Goal: Task Accomplishment & Management: Use online tool/utility

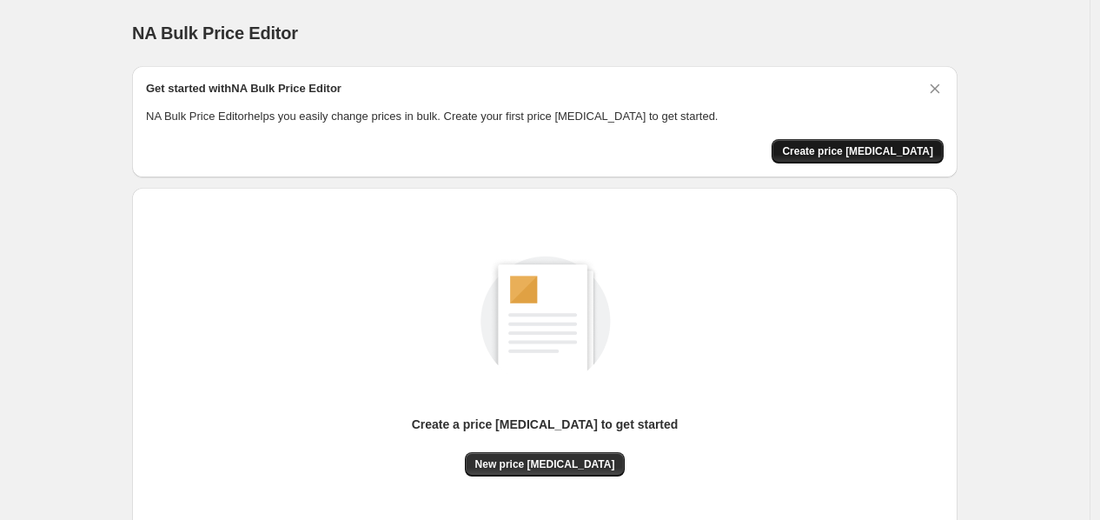
click at [861, 152] on span "Create price [MEDICAL_DATA]" at bounding box center [857, 151] width 151 height 14
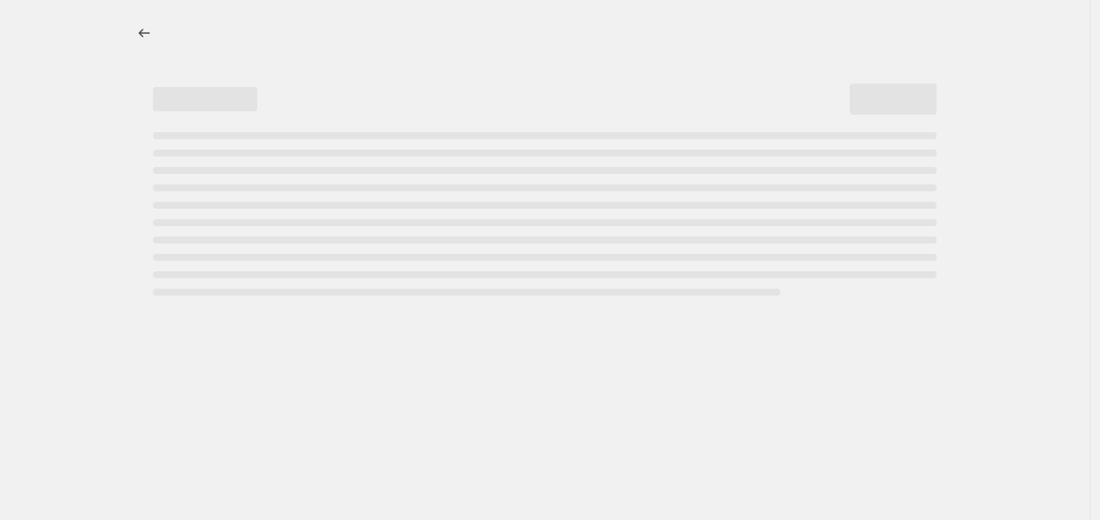
select select "percentage"
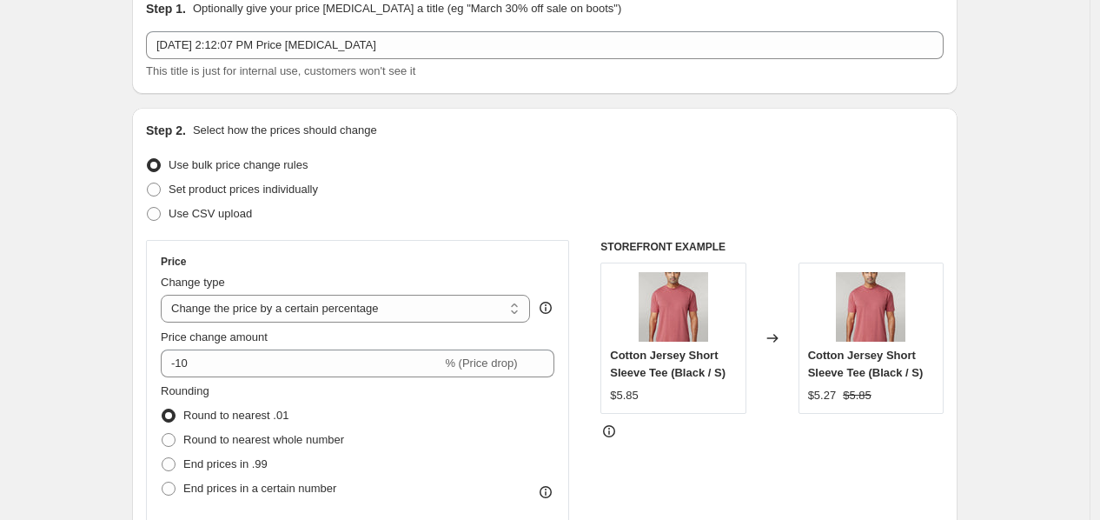
scroll to position [92, 0]
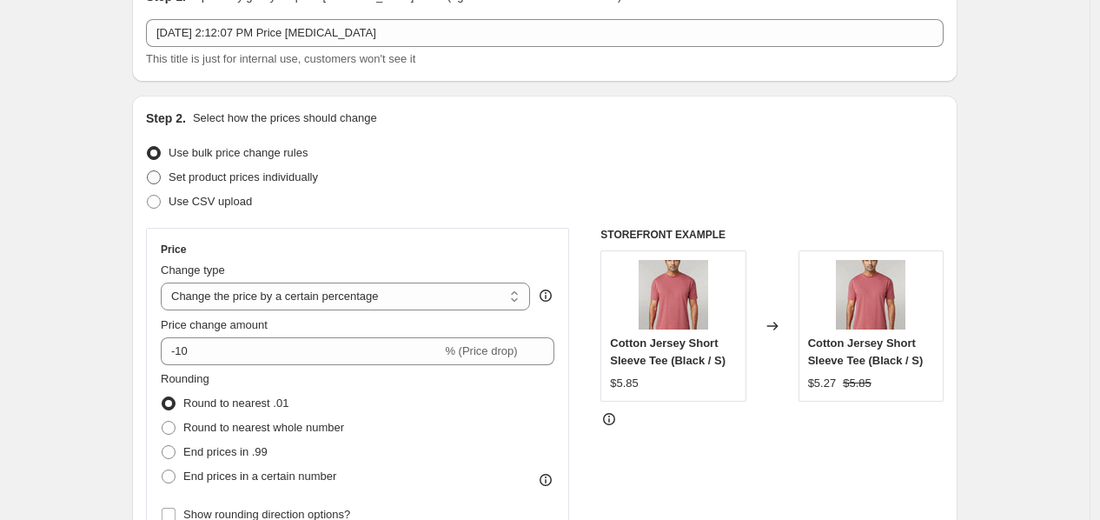
click at [274, 176] on span "Set product prices individually" at bounding box center [243, 176] width 149 height 13
click at [148, 171] on input "Set product prices individually" at bounding box center [147, 170] width 1 height 1
radio input "true"
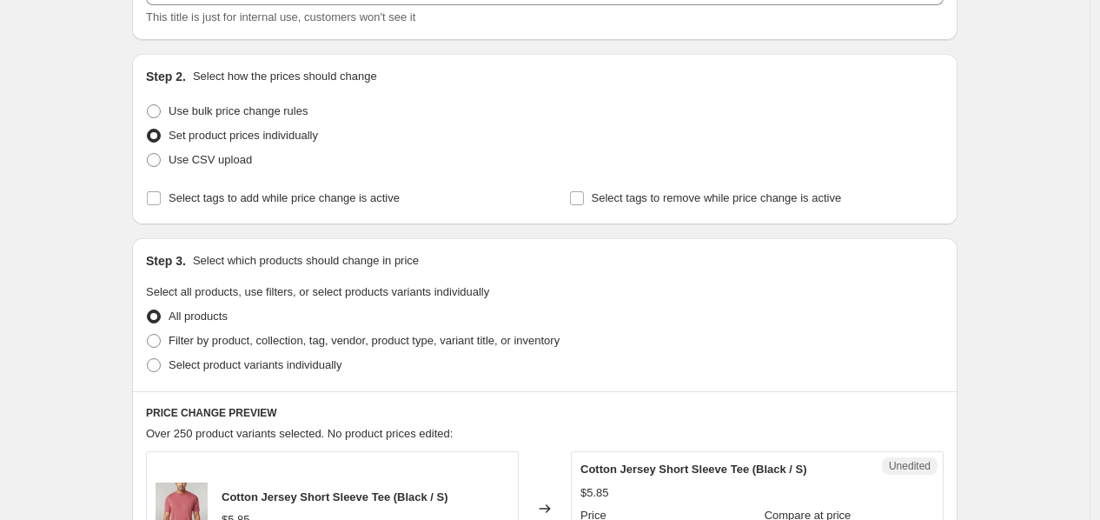
scroll to position [140, 0]
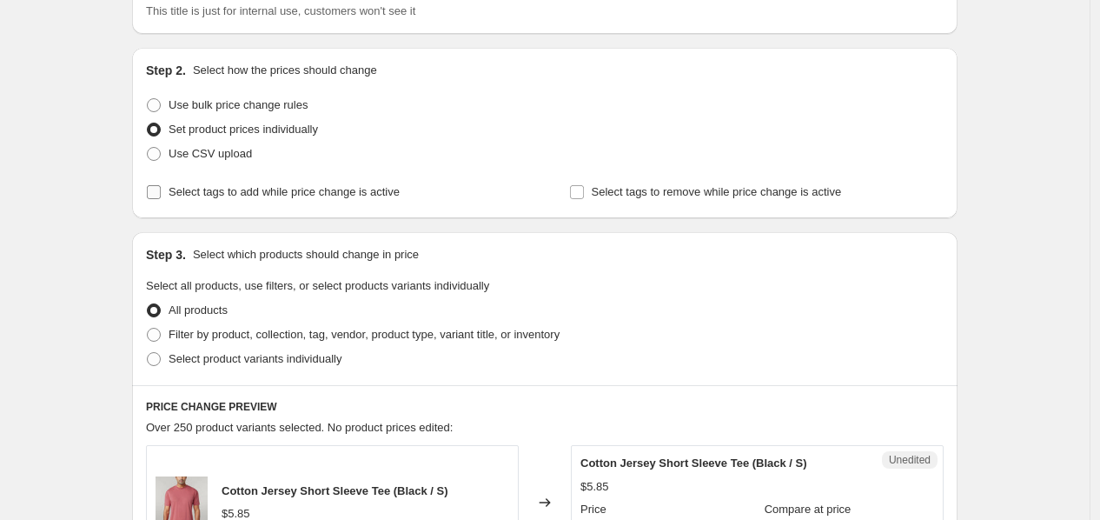
click at [272, 198] on span "Select tags to add while price change is active" at bounding box center [284, 191] width 231 height 13
click at [161, 199] on input "Select tags to add while price change is active" at bounding box center [154, 192] width 14 height 14
checkbox input "true"
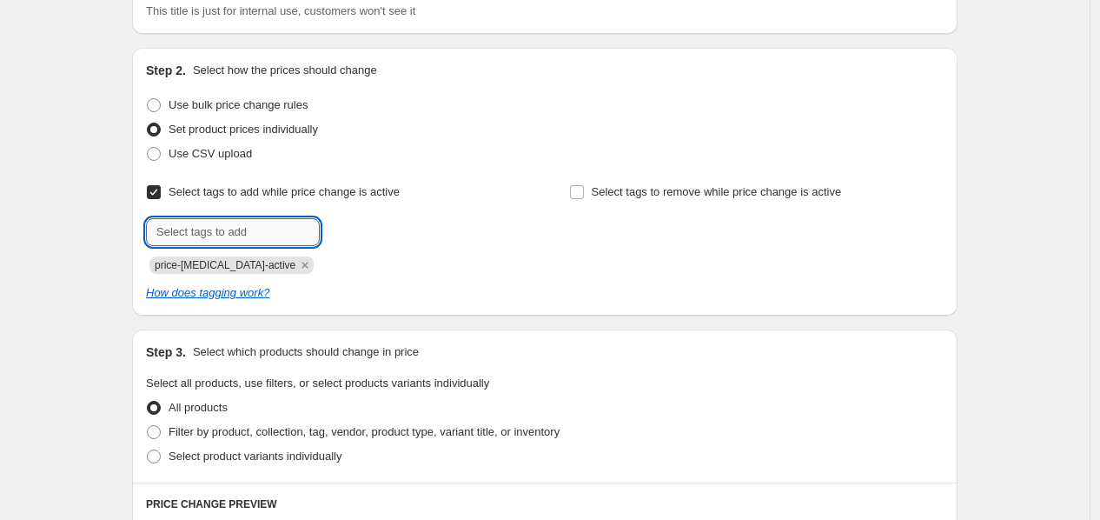
click at [262, 222] on input "text" at bounding box center [233, 232] width 174 height 28
type input "b"
type input "B2B"
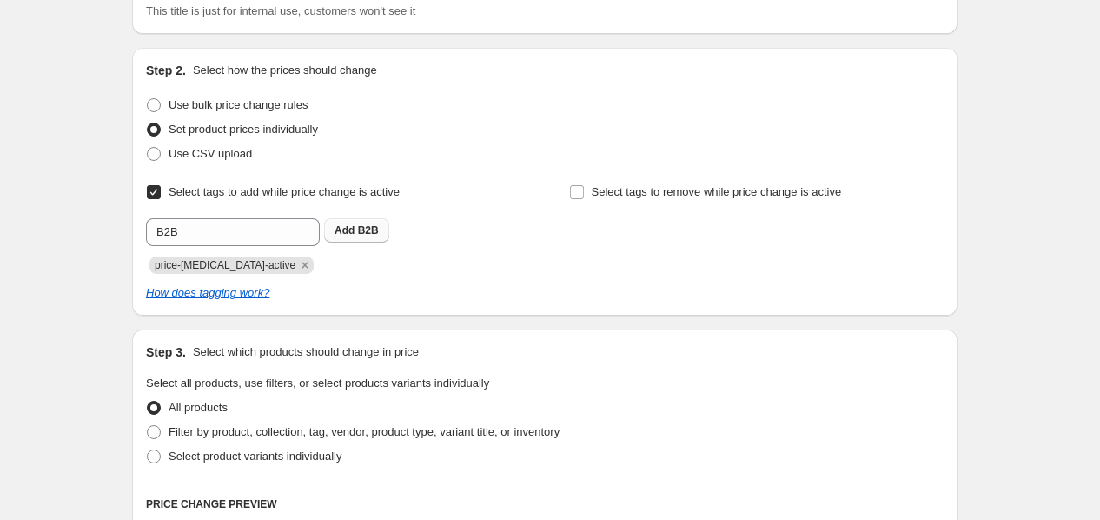
click at [375, 227] on span "B2B" at bounding box center [368, 230] width 21 height 12
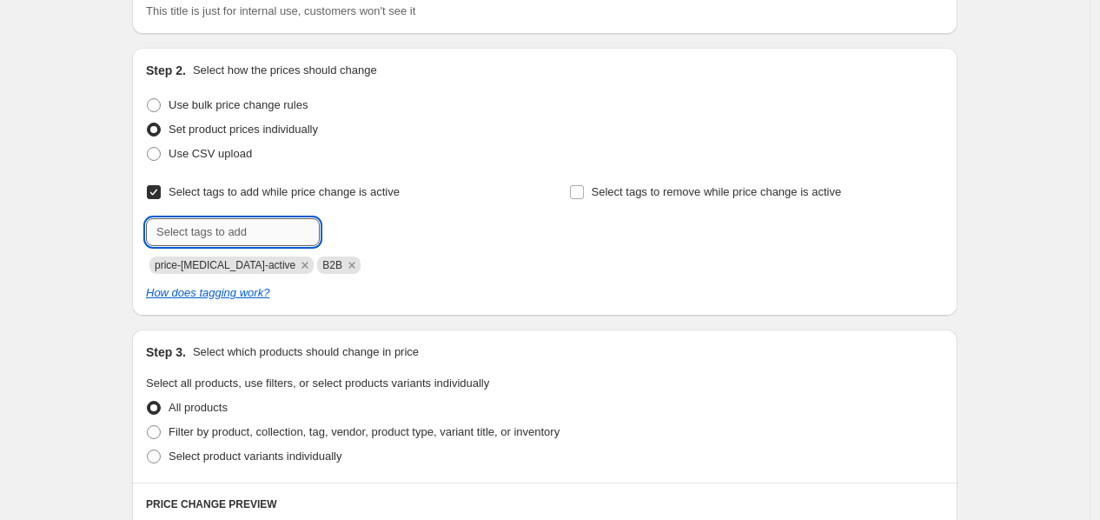
click at [271, 231] on input "text" at bounding box center [233, 232] width 174 height 28
type input "b2b"
click at [146, 48] on button "Submit" at bounding box center [171, 57] width 50 height 18
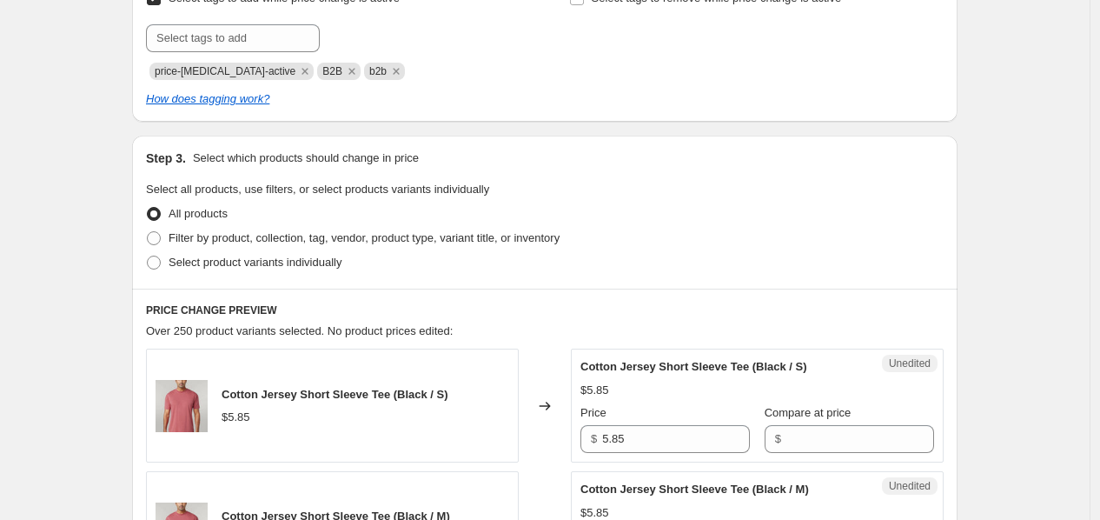
scroll to position [345, 0]
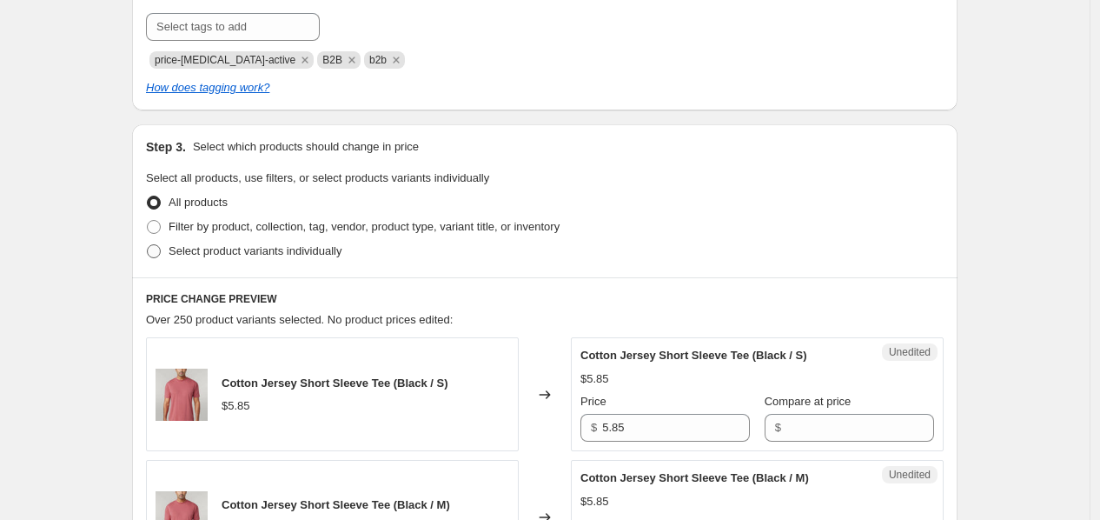
click at [175, 257] on span "Select product variants individually" at bounding box center [255, 250] width 173 height 17
click at [148, 245] on input "Select product variants individually" at bounding box center [147, 244] width 1 height 1
radio input "true"
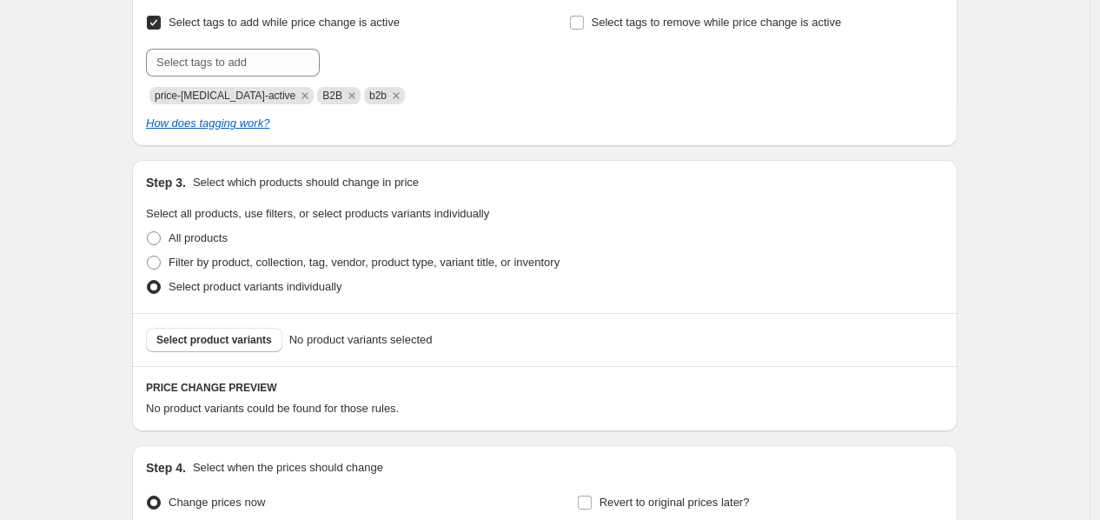
scroll to position [302, 0]
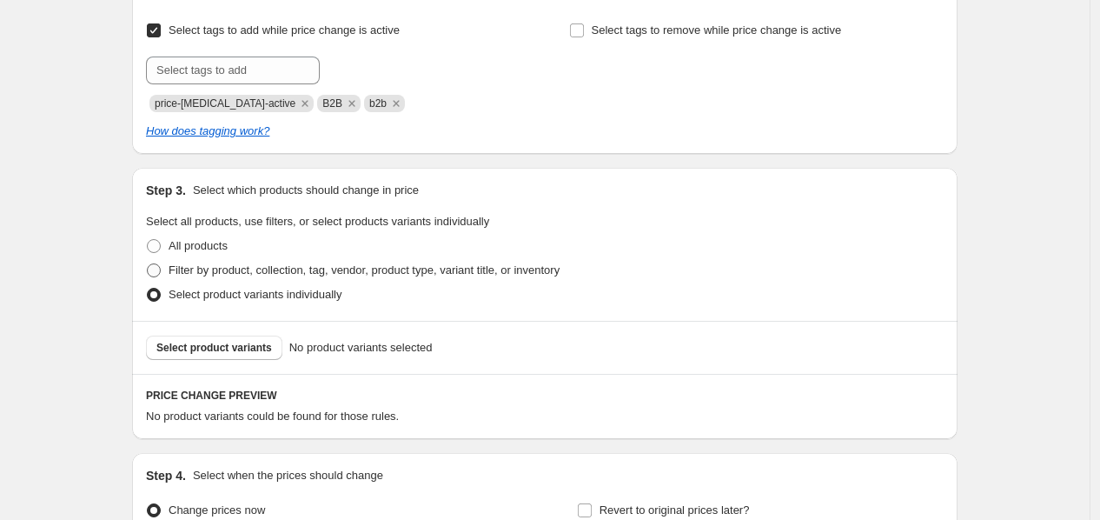
click at [183, 279] on label "Filter by product, collection, tag, vendor, product type, variant title, or inv…" at bounding box center [353, 270] width 414 height 24
click at [148, 264] on input "Filter by product, collection, tag, vendor, product type, variant title, or inv…" at bounding box center [147, 263] width 1 height 1
radio input "true"
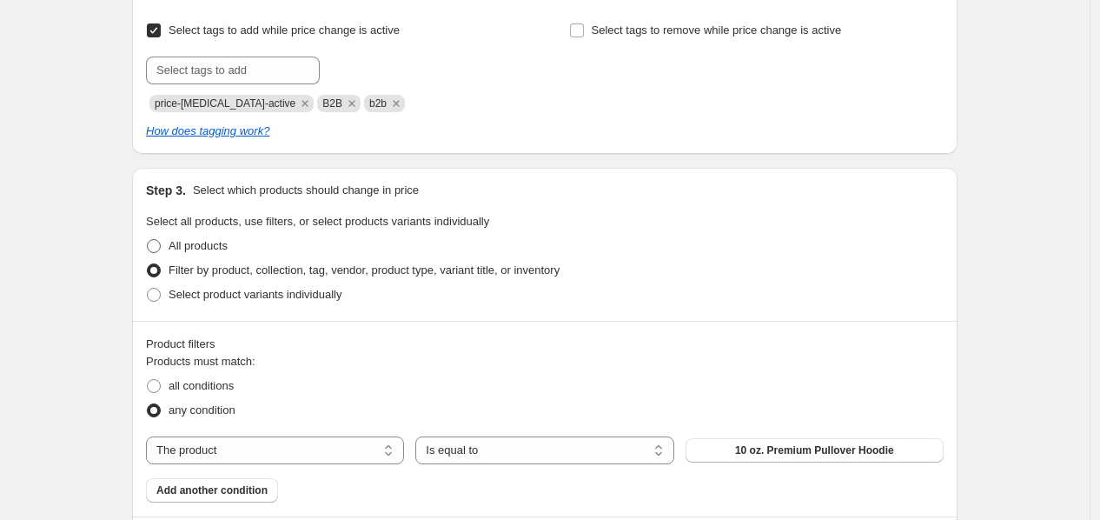
click at [192, 249] on span "All products" at bounding box center [198, 245] width 59 height 13
click at [148, 240] on input "All products" at bounding box center [147, 239] width 1 height 1
radio input "true"
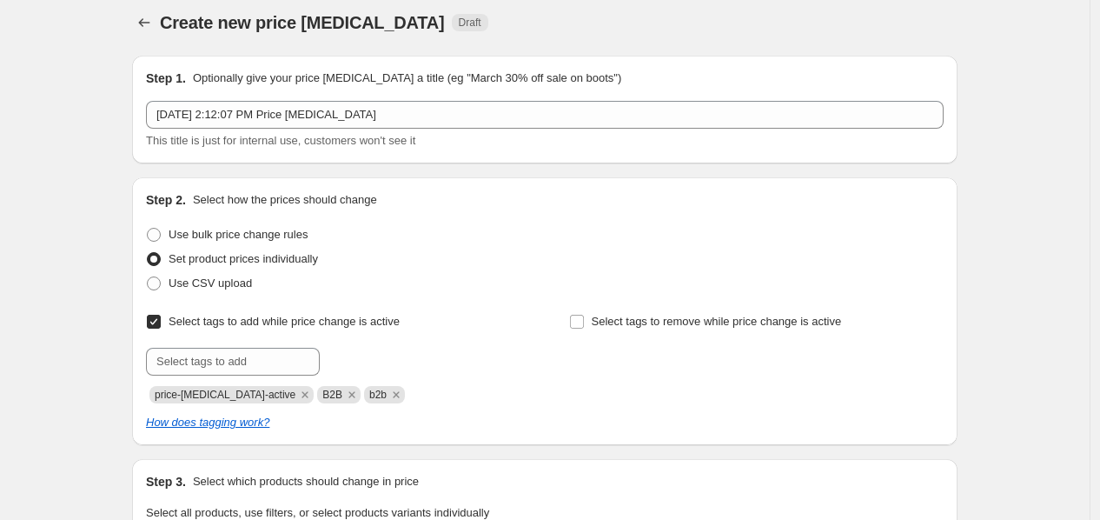
scroll to position [0, 0]
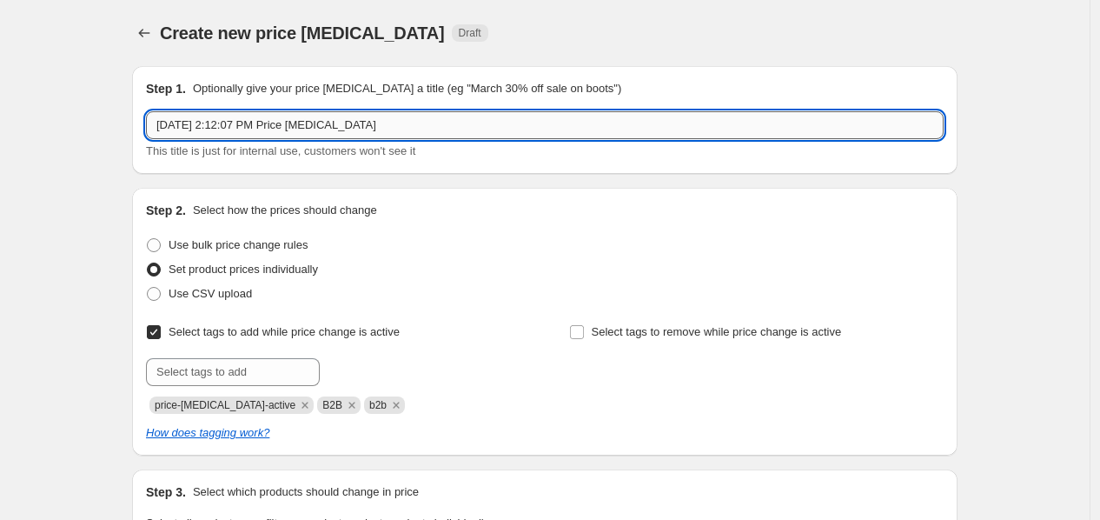
click at [264, 129] on input "Aug 12, 2025, 2:12:07 PM Price change job" at bounding box center [545, 125] width 798 height 28
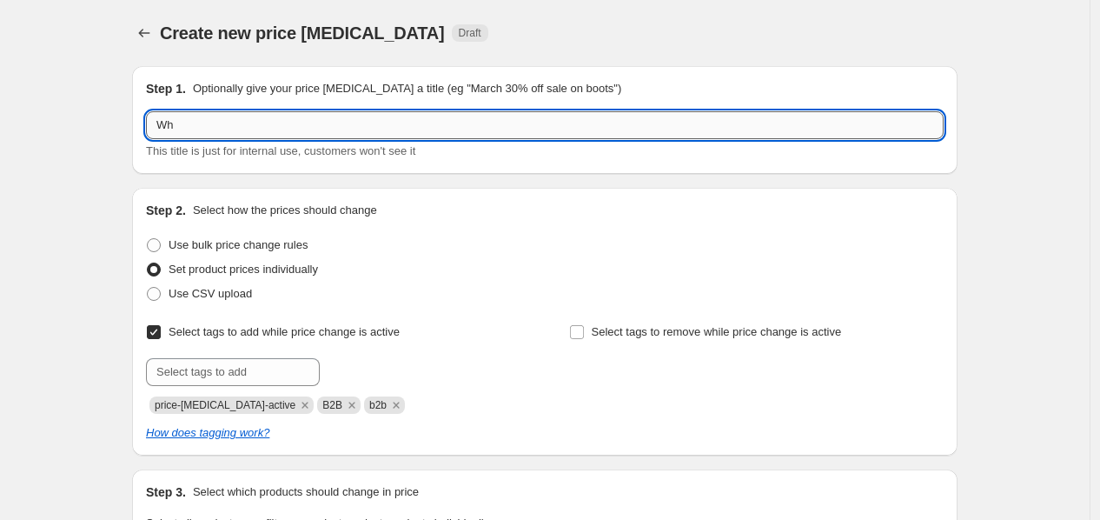
type input "W"
type input "B2B tag Wholesale Price"
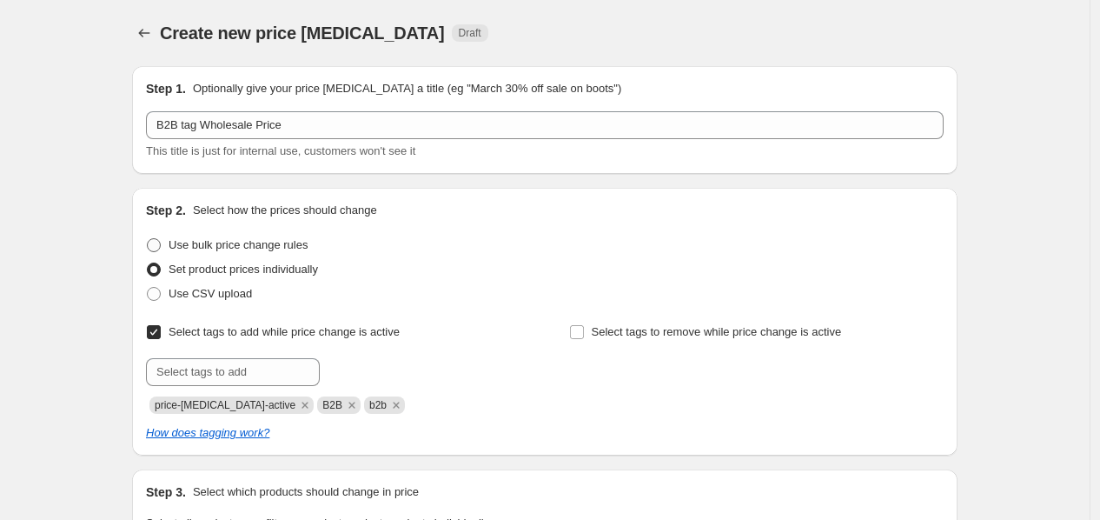
click at [160, 243] on span at bounding box center [154, 245] width 14 height 14
click at [148, 239] on input "Use bulk price change rules" at bounding box center [147, 238] width 1 height 1
radio input "true"
select select "percentage"
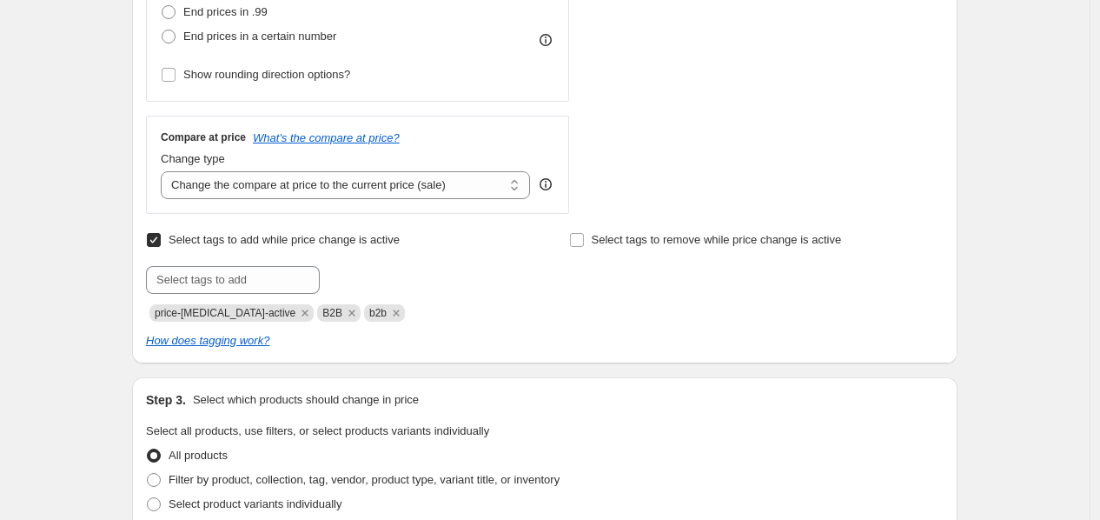
scroll to position [533, 0]
click at [326, 196] on select "Change the compare at price to the current price (sale) Change the compare at p…" at bounding box center [345, 184] width 369 height 28
click at [118, 183] on div "Create new price change job. This page is ready Create new price change job Dra…" at bounding box center [544, 384] width 867 height 1835
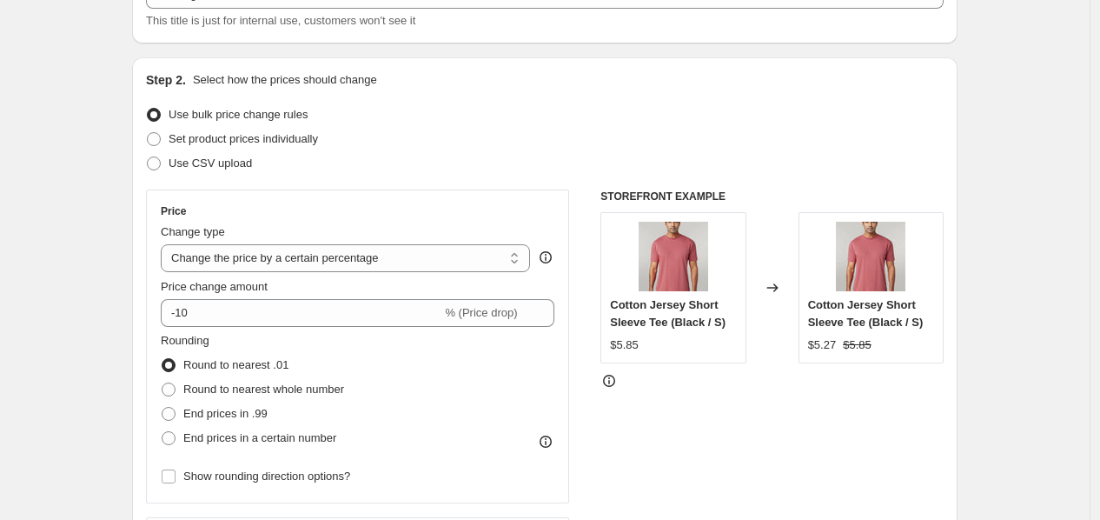
scroll to position [165, 0]
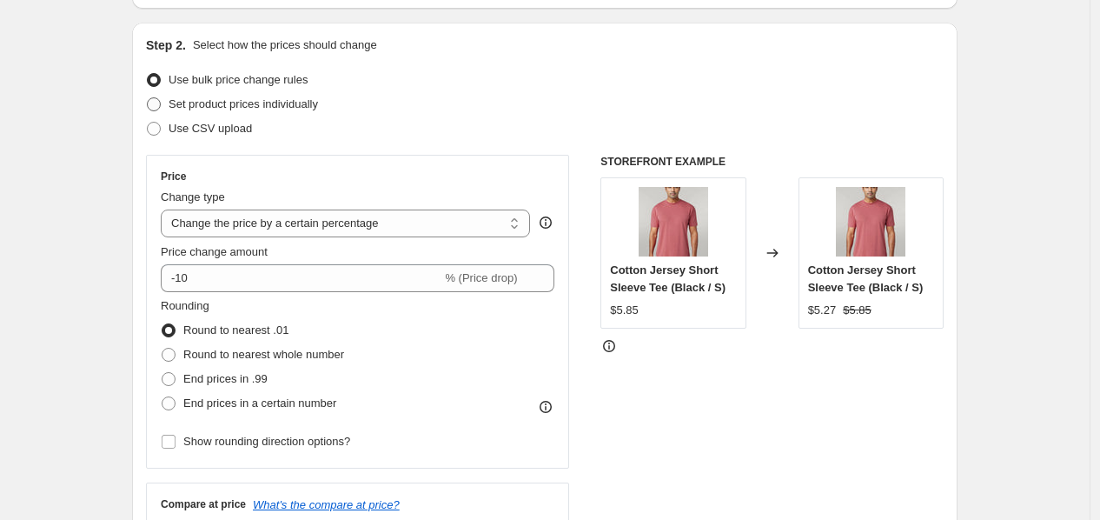
click at [161, 100] on span at bounding box center [154, 104] width 14 height 14
click at [148, 98] on input "Set product prices individually" at bounding box center [147, 97] width 1 height 1
radio input "true"
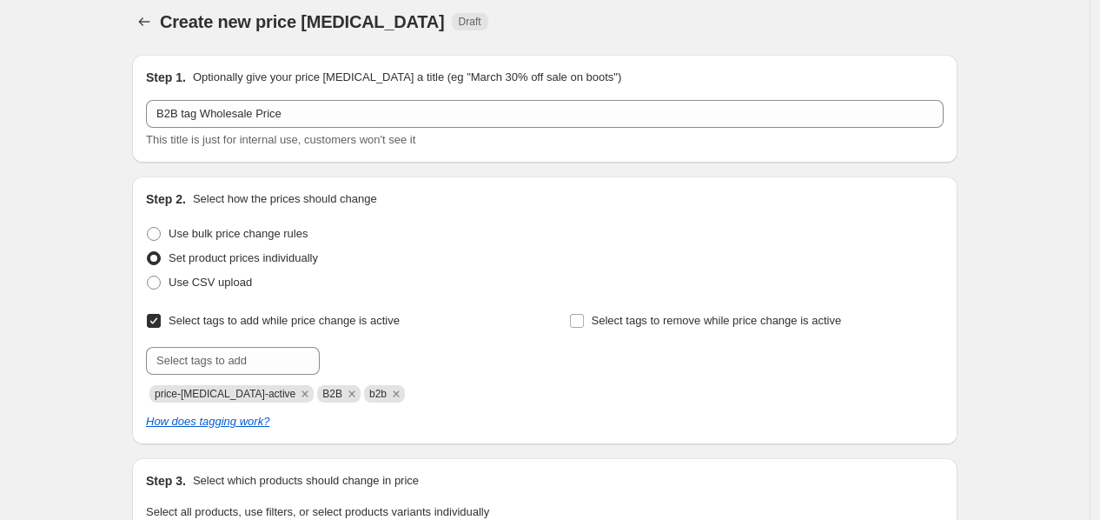
scroll to position [0, 0]
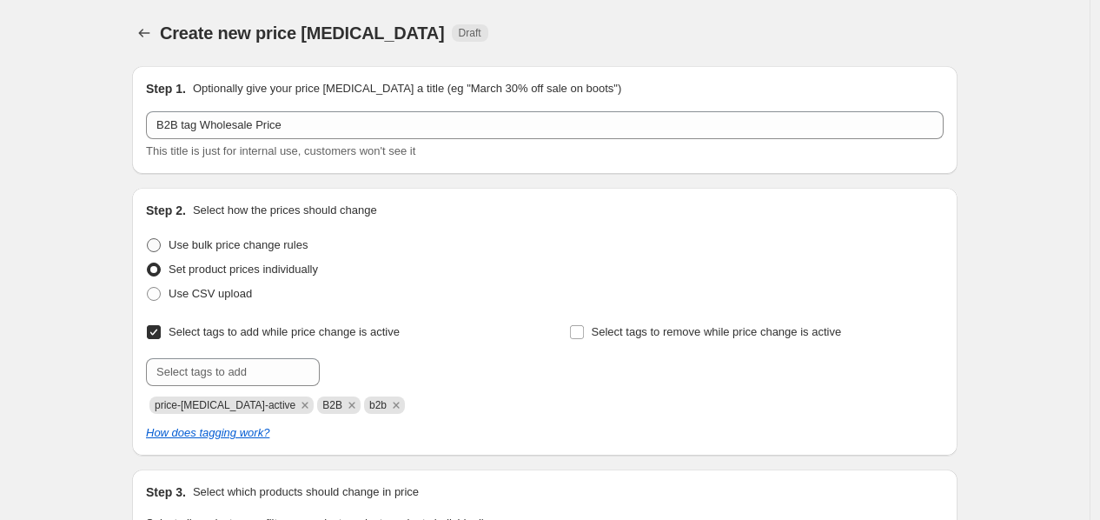
click at [161, 248] on span at bounding box center [154, 245] width 14 height 14
click at [148, 239] on input "Use bulk price change rules" at bounding box center [147, 238] width 1 height 1
radio input "true"
select select "percentage"
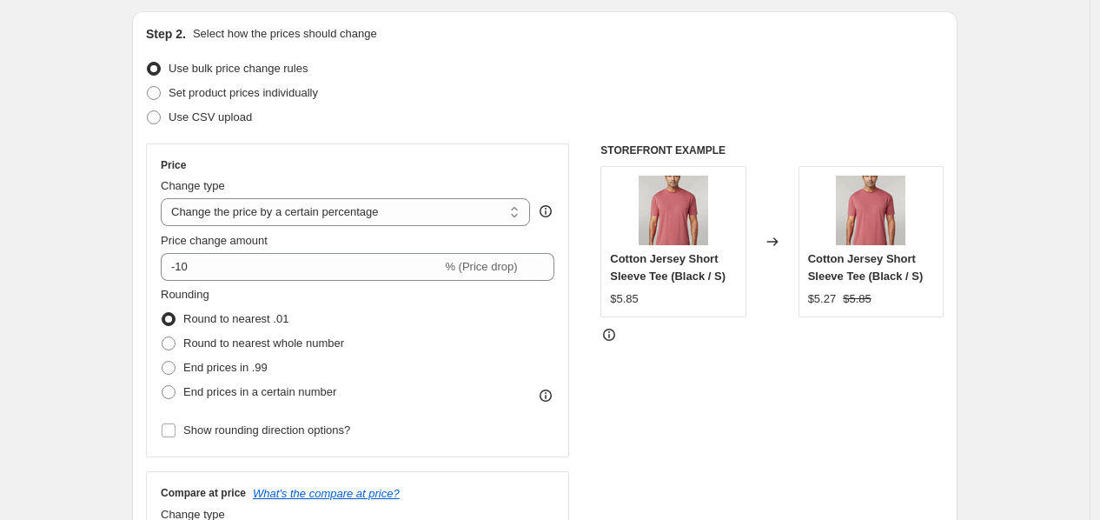
scroll to position [255, 0]
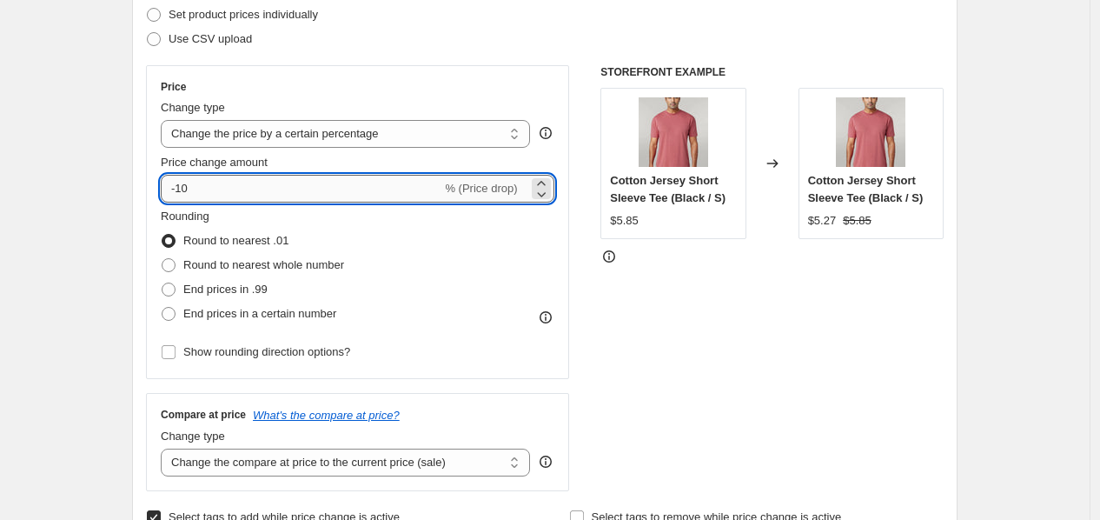
click at [209, 198] on input "-10" at bounding box center [301, 189] width 281 height 28
type input "-1"
type input "-50"
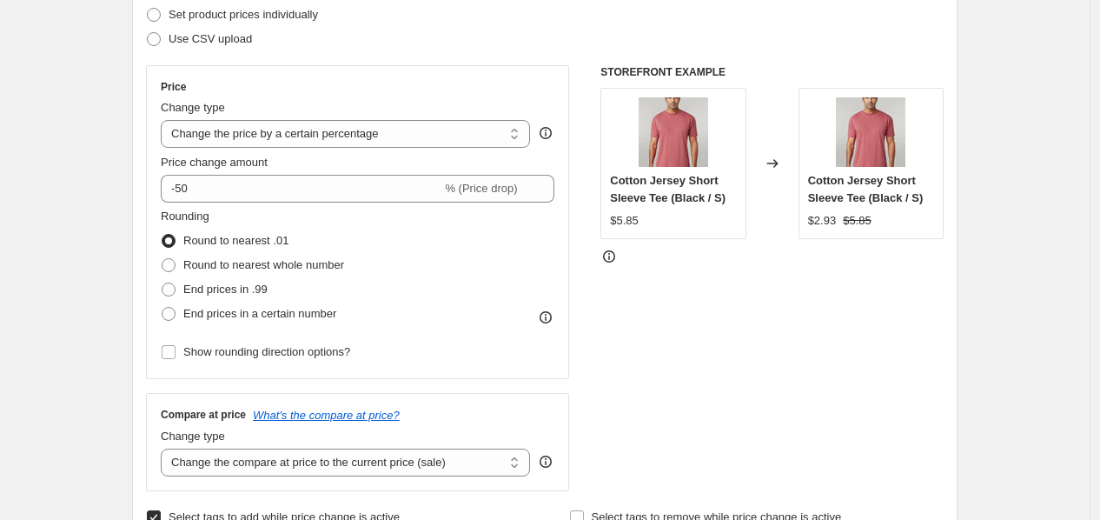
click at [168, 285] on span at bounding box center [169, 289] width 14 height 14
click at [163, 283] on input "End prices in .99" at bounding box center [162, 282] width 1 height 1
radio input "true"
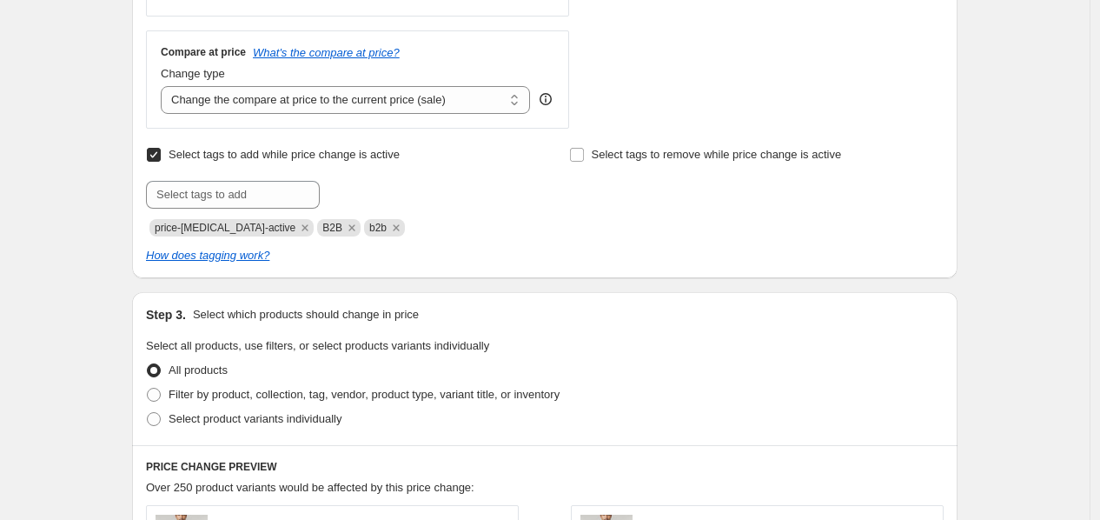
scroll to position [653, 0]
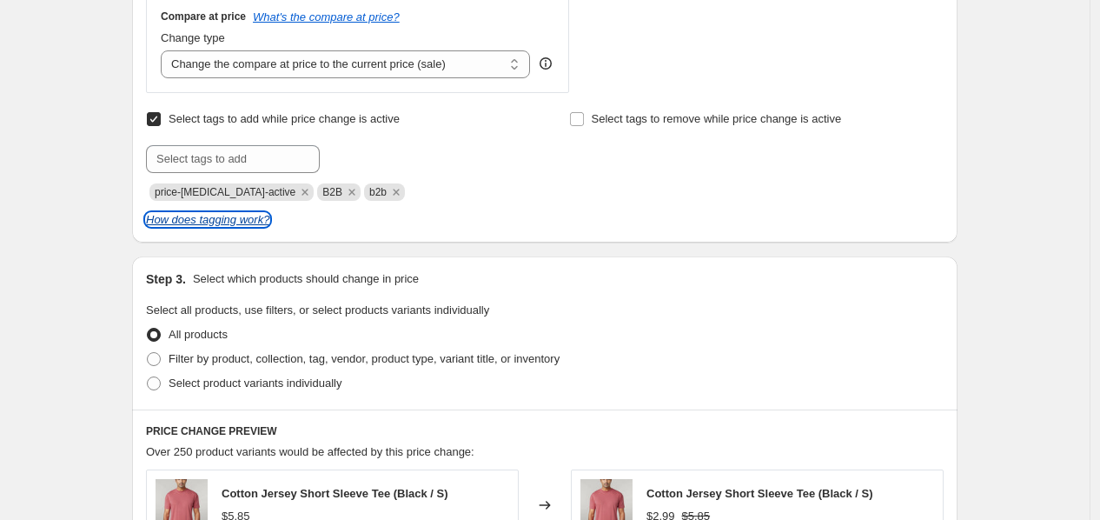
click at [206, 219] on icon "How does tagging work?" at bounding box center [207, 219] width 123 height 13
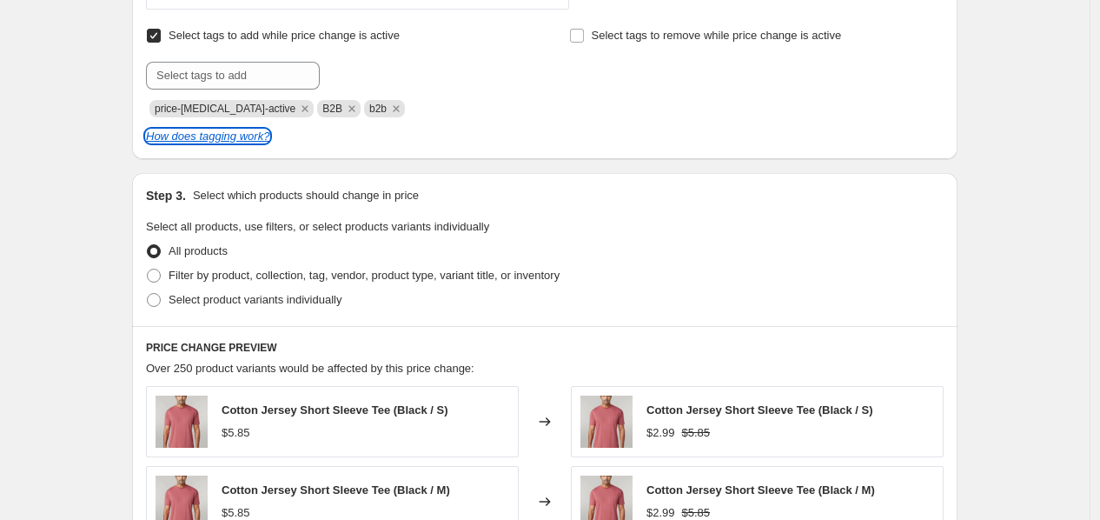
scroll to position [758, 0]
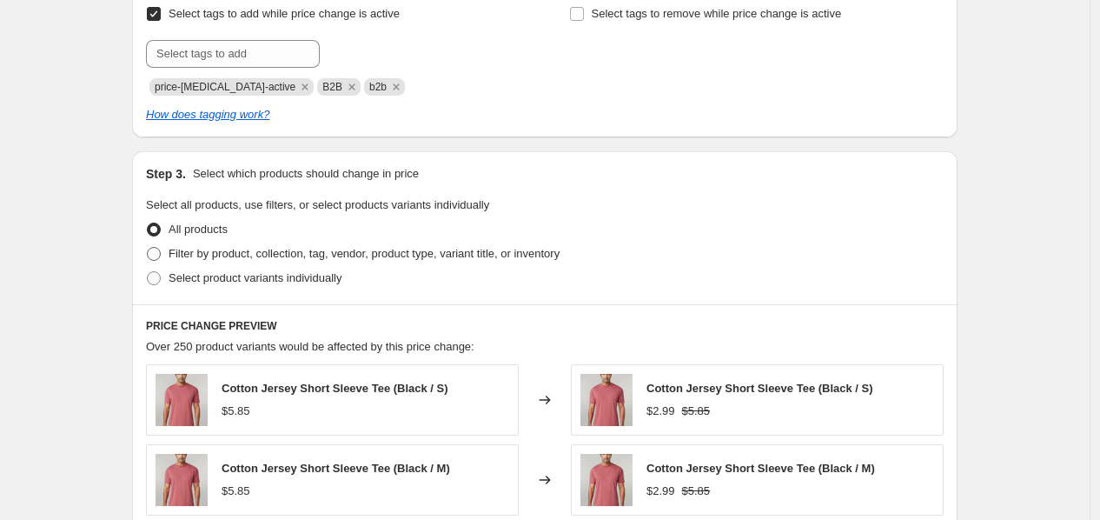
click at [169, 261] on label "Filter by product, collection, tag, vendor, product type, variant title, or inv…" at bounding box center [353, 254] width 414 height 24
click at [148, 248] on input "Filter by product, collection, tag, vendor, product type, variant title, or inv…" at bounding box center [147, 247] width 1 height 1
radio input "true"
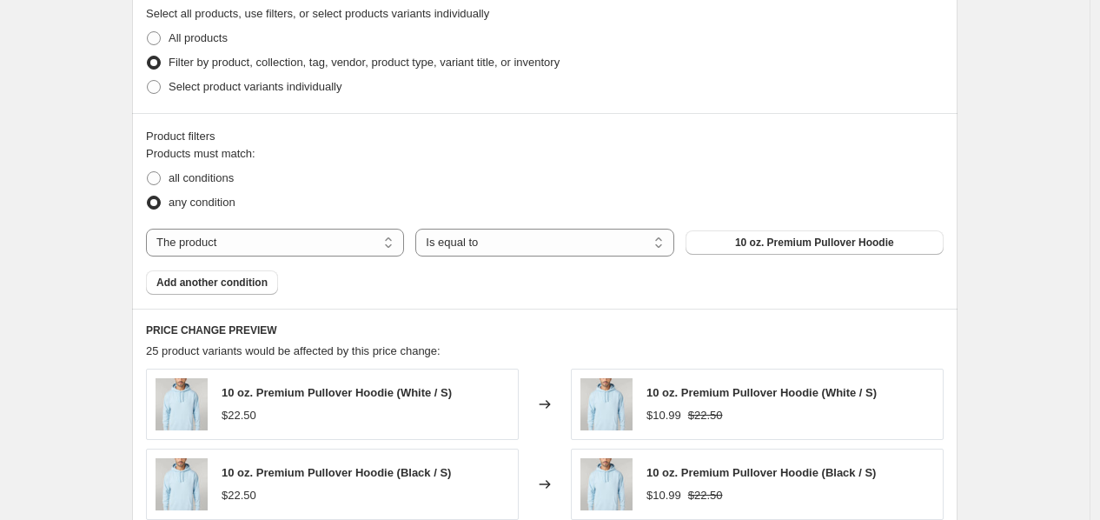
scroll to position [948, 0]
click at [247, 240] on select "The product The product's collection The product's tag The product's vendor The…" at bounding box center [275, 243] width 258 height 28
click at [68, 316] on div "Create new price change job. This page is ready Create new price change job Dra…" at bounding box center [545, 69] width 1090 height 2035
click at [209, 182] on span "all conditions" at bounding box center [201, 178] width 65 height 13
click at [148, 173] on input "all conditions" at bounding box center [147, 172] width 1 height 1
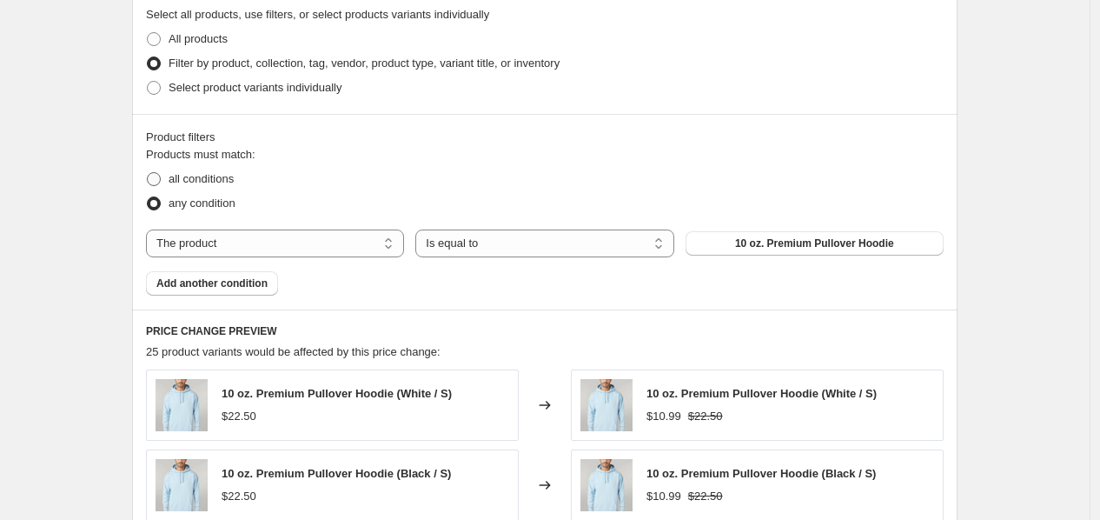
radio input "true"
click at [209, 182] on span "all conditions" at bounding box center [201, 178] width 65 height 13
click at [148, 173] on input "all conditions" at bounding box center [147, 172] width 1 height 1
click at [196, 209] on span "any condition" at bounding box center [202, 202] width 67 height 13
click at [148, 197] on input "any condition" at bounding box center [147, 196] width 1 height 1
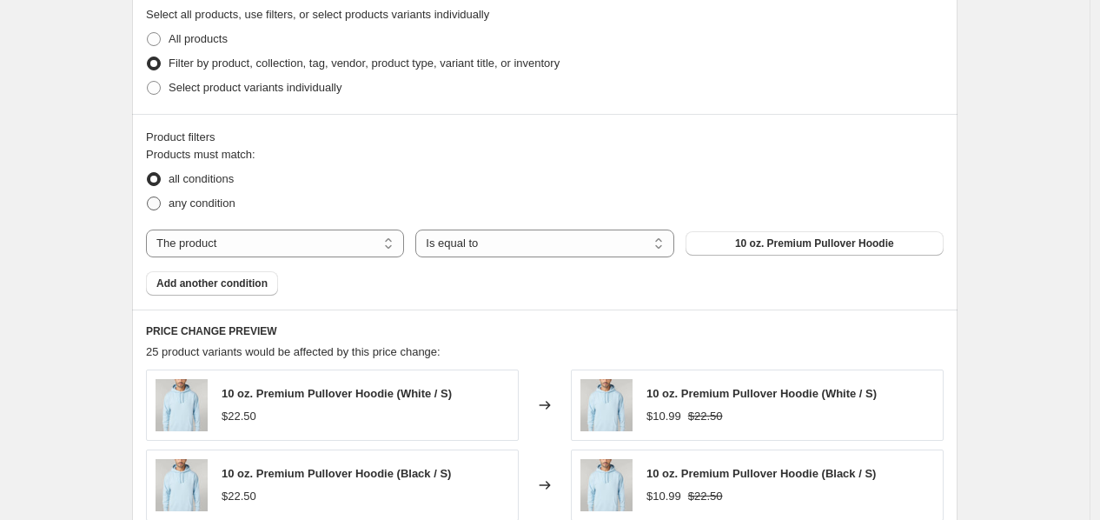
radio input "true"
click at [179, 294] on button "Add another condition" at bounding box center [212, 283] width 132 height 24
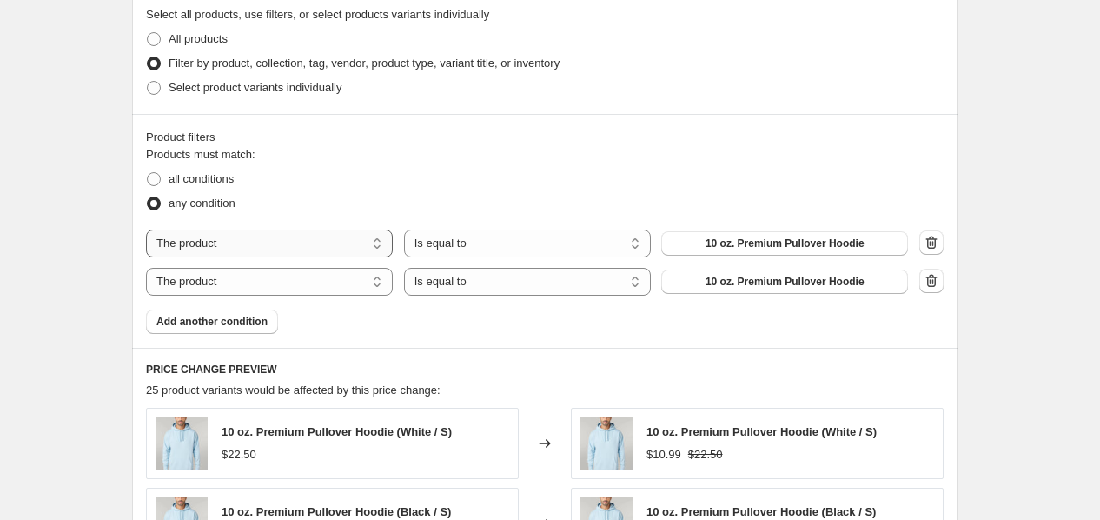
click at [235, 256] on select "The product The product's collection The product's tag The product's vendor The…" at bounding box center [269, 243] width 247 height 28
click at [235, 247] on select "The product The product's collection The product's tag The product's vendor The…" at bounding box center [269, 243] width 247 height 28
click at [227, 283] on select "The product The product's collection The product's tag The product's vendor The…" at bounding box center [269, 282] width 247 height 28
click at [80, 326] on div "Create new price change job. This page is ready Create new price change job Dra…" at bounding box center [545, 89] width 1090 height 2074
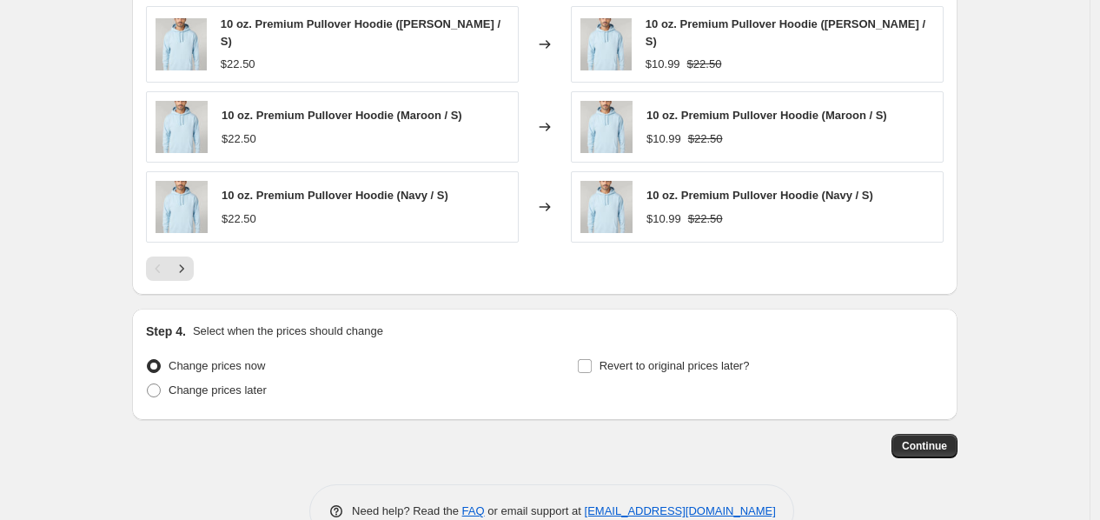
scroll to position [1512, 0]
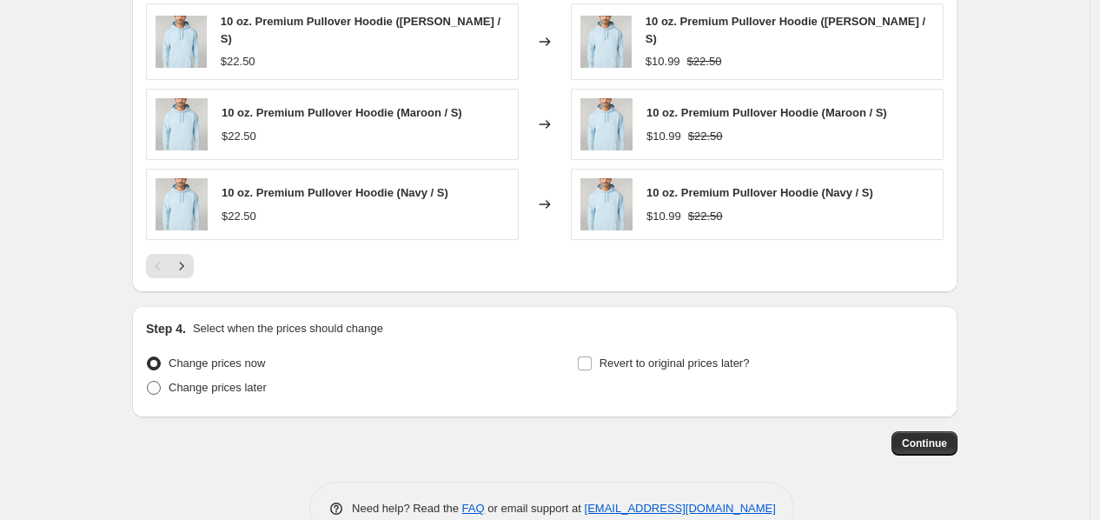
click at [220, 384] on span "Change prices later" at bounding box center [218, 387] width 98 height 13
click at [148, 382] on input "Change prices later" at bounding box center [147, 381] width 1 height 1
radio input "true"
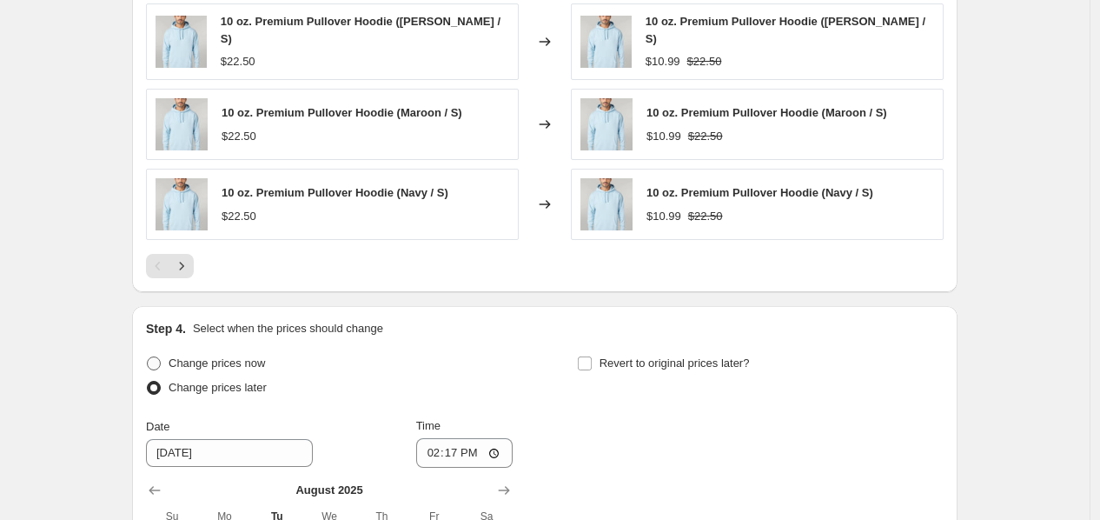
click at [222, 363] on span "Change prices now" at bounding box center [217, 362] width 96 height 13
click at [148, 357] on input "Change prices now" at bounding box center [147, 356] width 1 height 1
radio input "true"
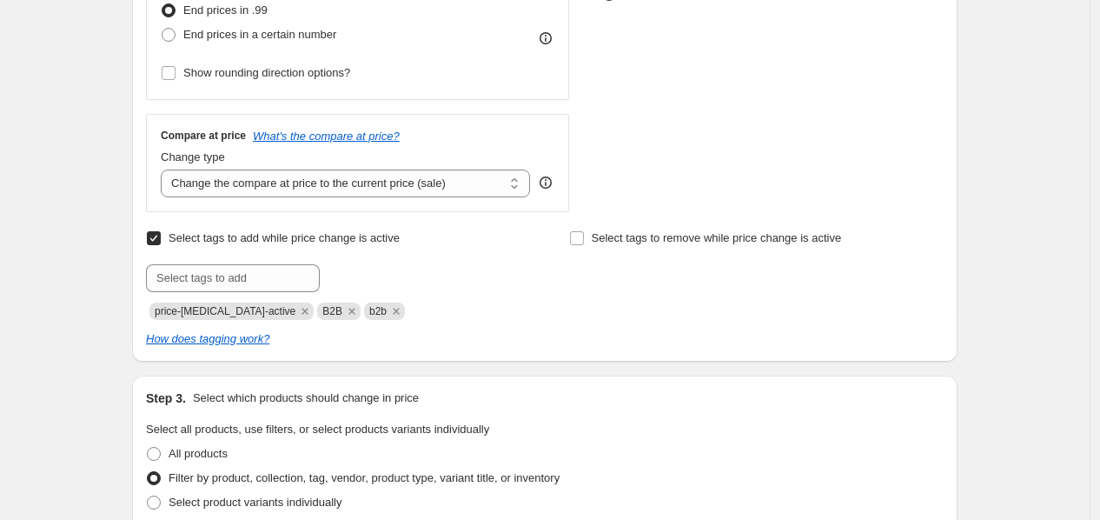
scroll to position [534, 0]
click at [468, 182] on select "Change the compare at price to the current price (sale) Change the compare at p…" at bounding box center [345, 183] width 369 height 28
drag, startPoint x: 76, startPoint y: 298, endPoint x: 102, endPoint y: 277, distance: 33.4
click at [78, 299] on div "Create new price change job. This page is ready Create new price change job Dra…" at bounding box center [545, 503] width 1090 height 2074
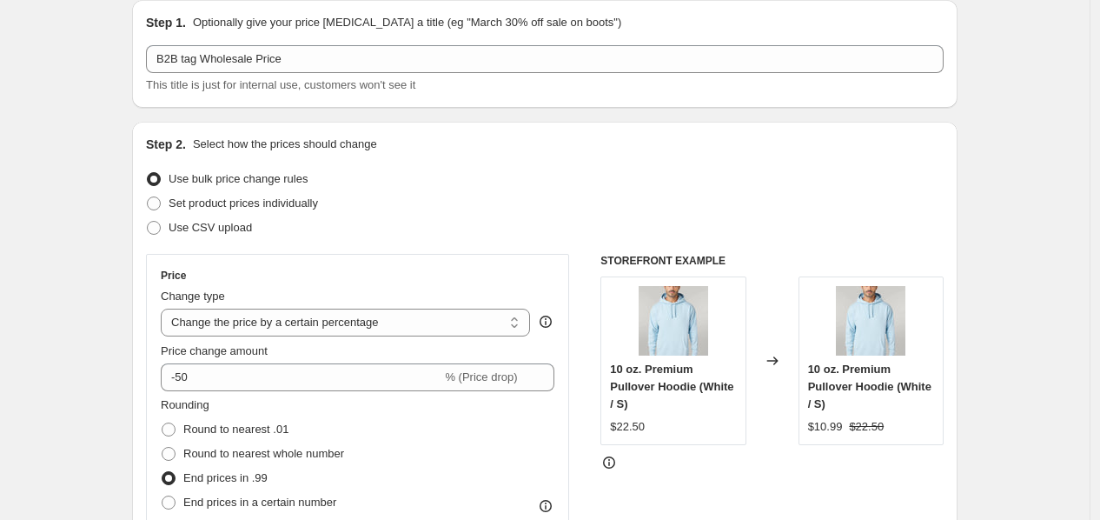
scroll to position [0, 0]
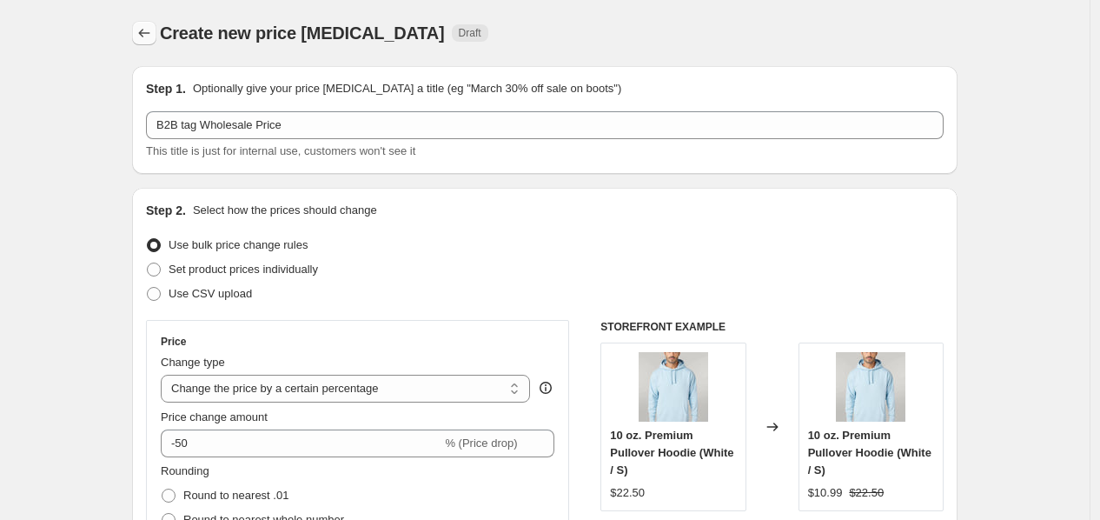
click at [139, 39] on button "Price change jobs" at bounding box center [144, 33] width 24 height 24
